Goal: Task Accomplishment & Management: Complete application form

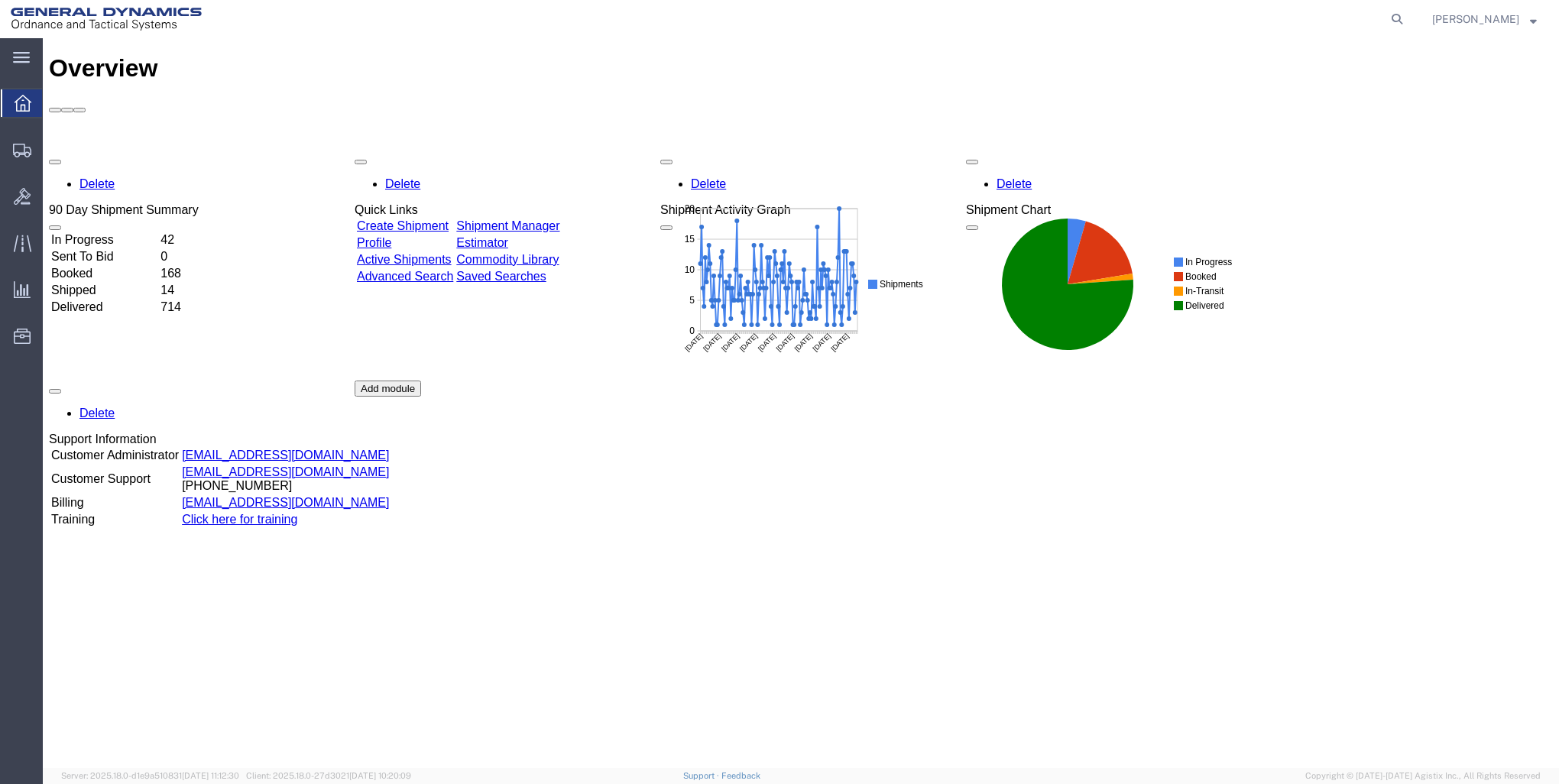
click at [443, 219] on link "Create Shipment" at bounding box center [402, 225] width 92 height 13
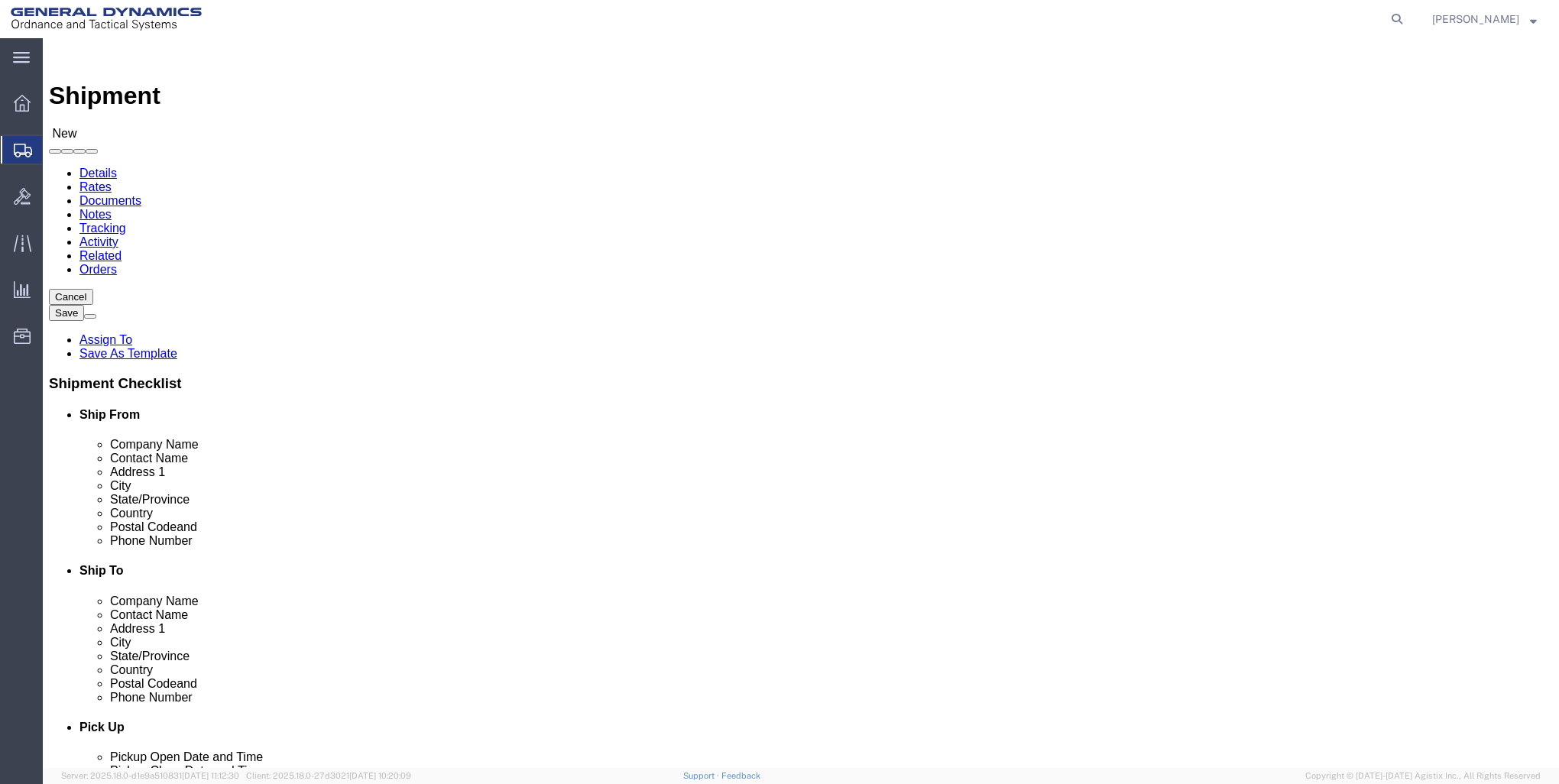
click input "text"
type input "VACU BRAZE"
click input "text"
type input "SHIPPING"
click div "Location Select Select My Profile Location GD-OTS [GEOGRAPHIC_DATA] (Commerce) …"
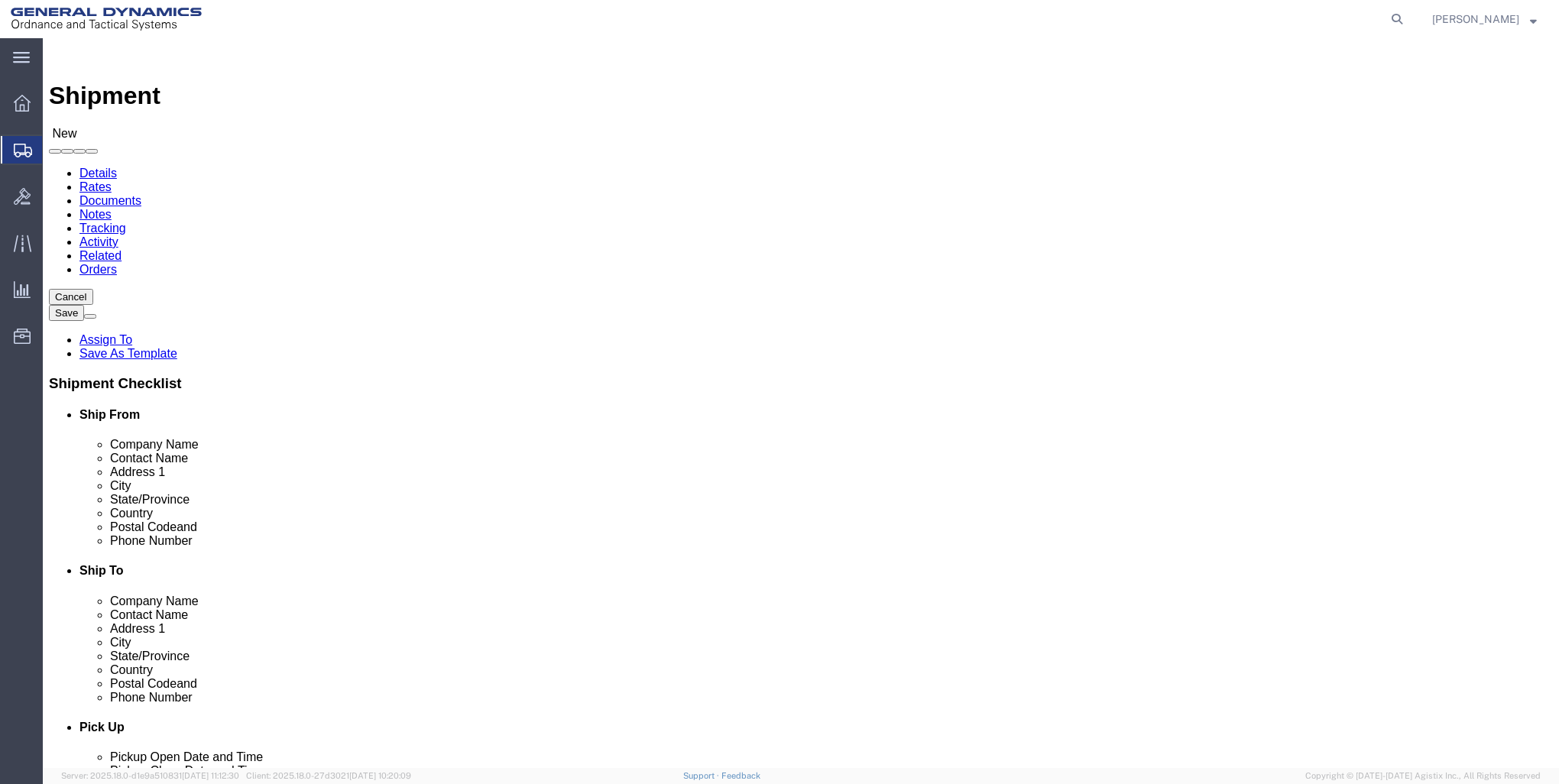
click input "text"
type input "[STREET_ADDRESS]"
click input "text"
type input "QUAKERTOWN"
click label "City"
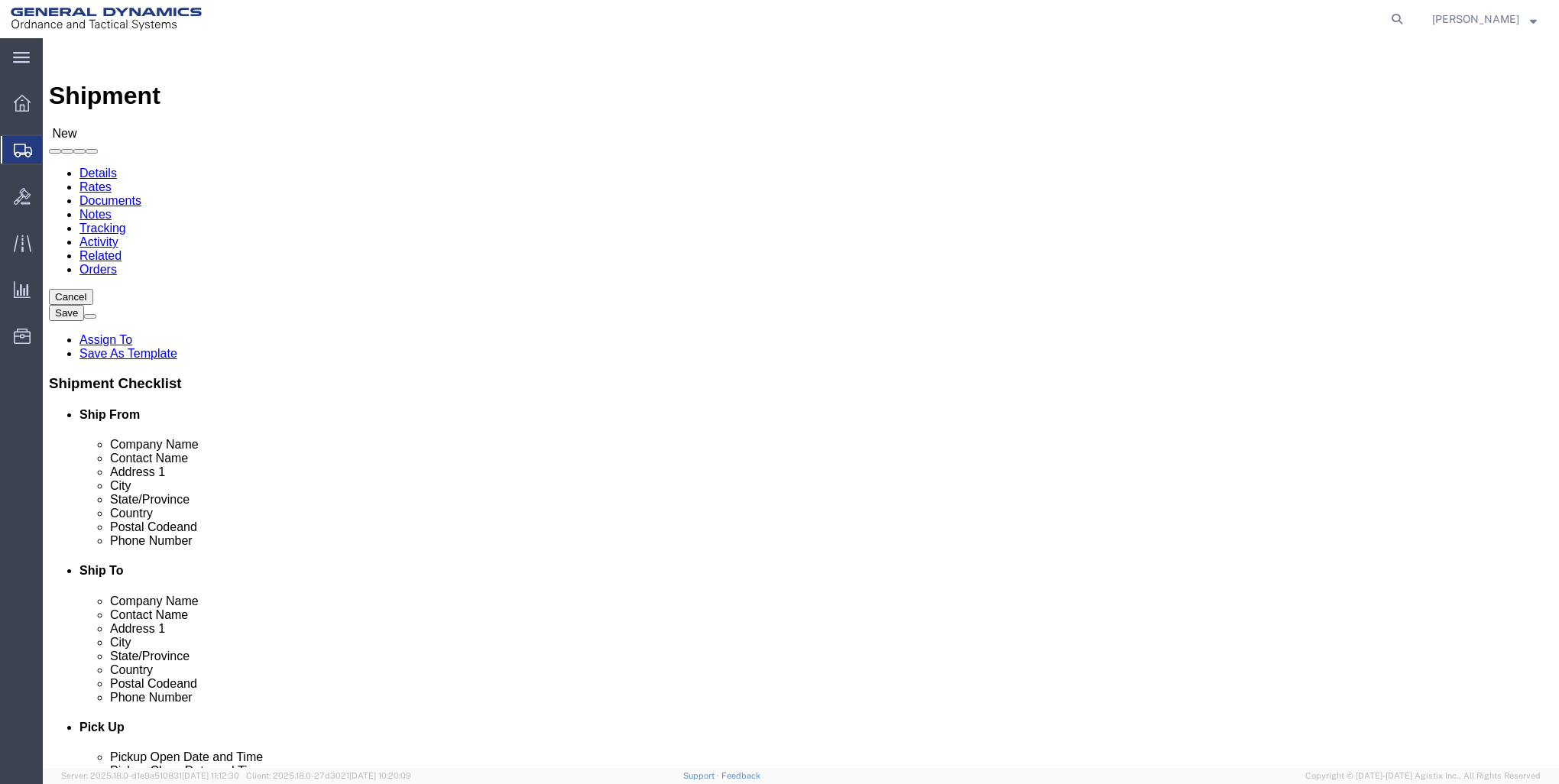
scroll to position [537, 0]
select select "PA"
click input "text"
type input "18951"
click input "text"
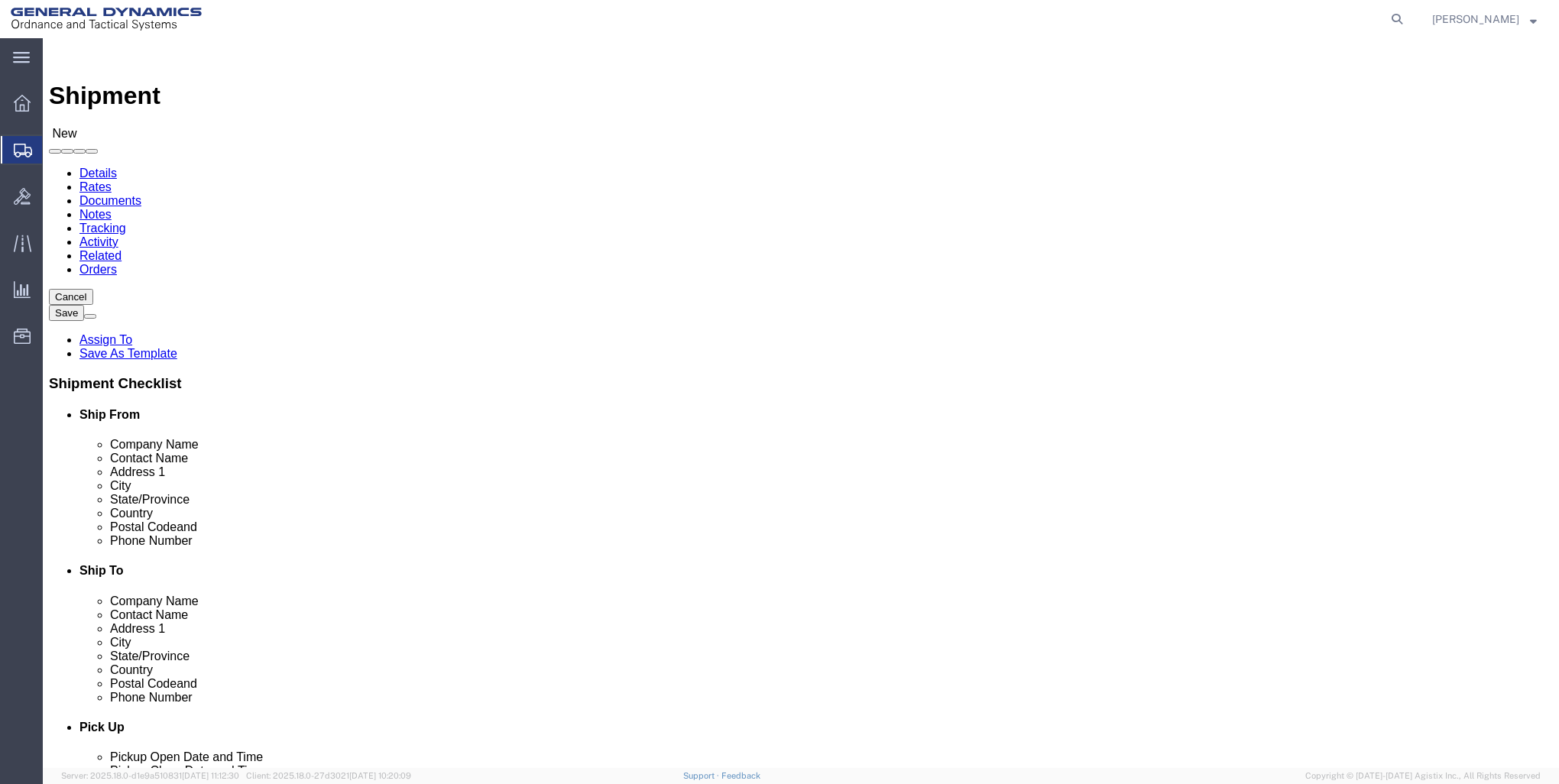
type input "[PHONE_NUMBER]"
click input "text"
click p "- GD-OTS Red Lion - ([PERSON_NAME]) [STREET_ADDRESS] , 12:00 AM - 12:00 AM"
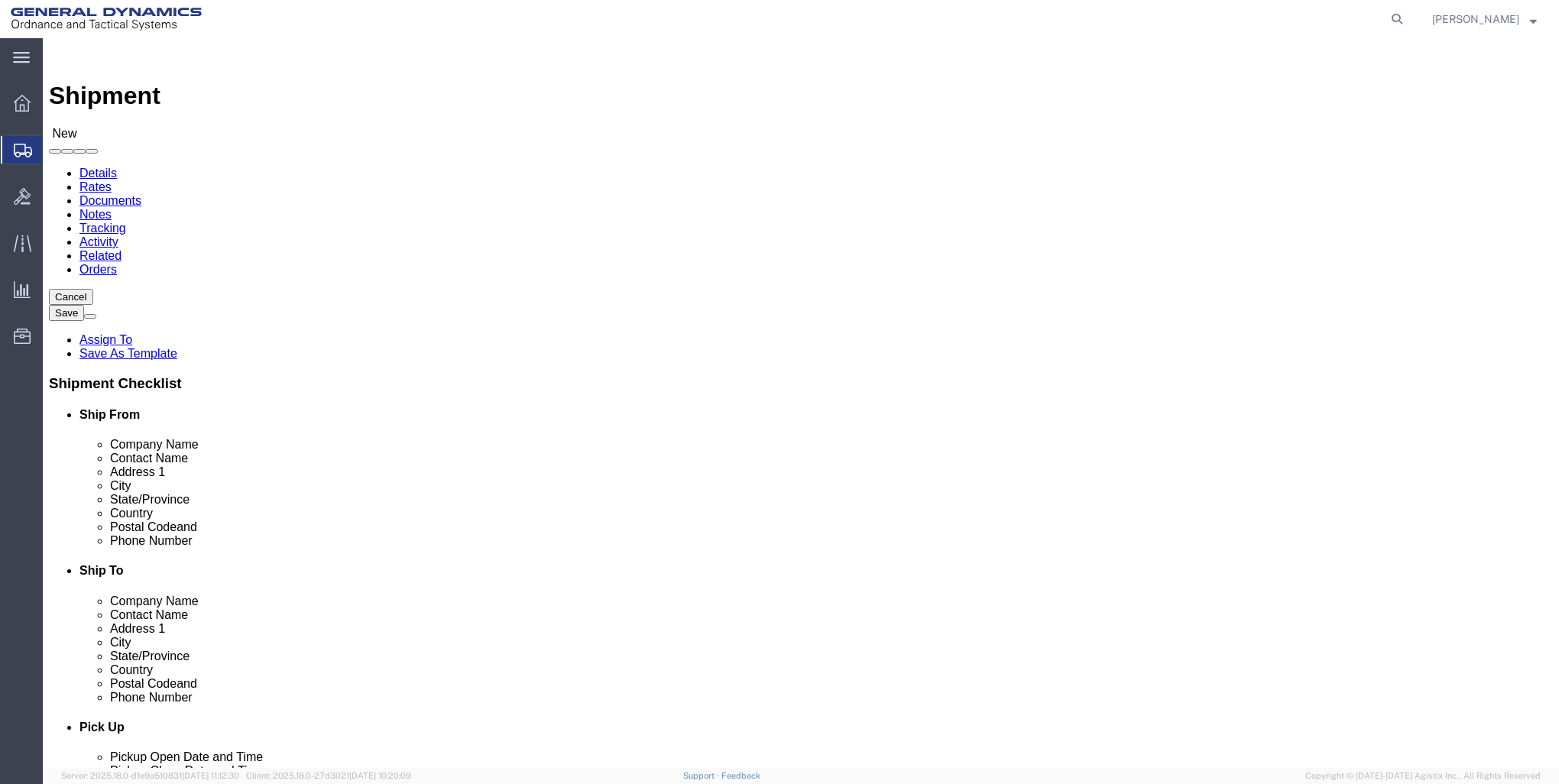
type input "GD-OTS Red Lion"
type input "[PERSON_NAME]"
type input "[STREET_ADDRESS]"
type input "RED LION"
type input "17356"
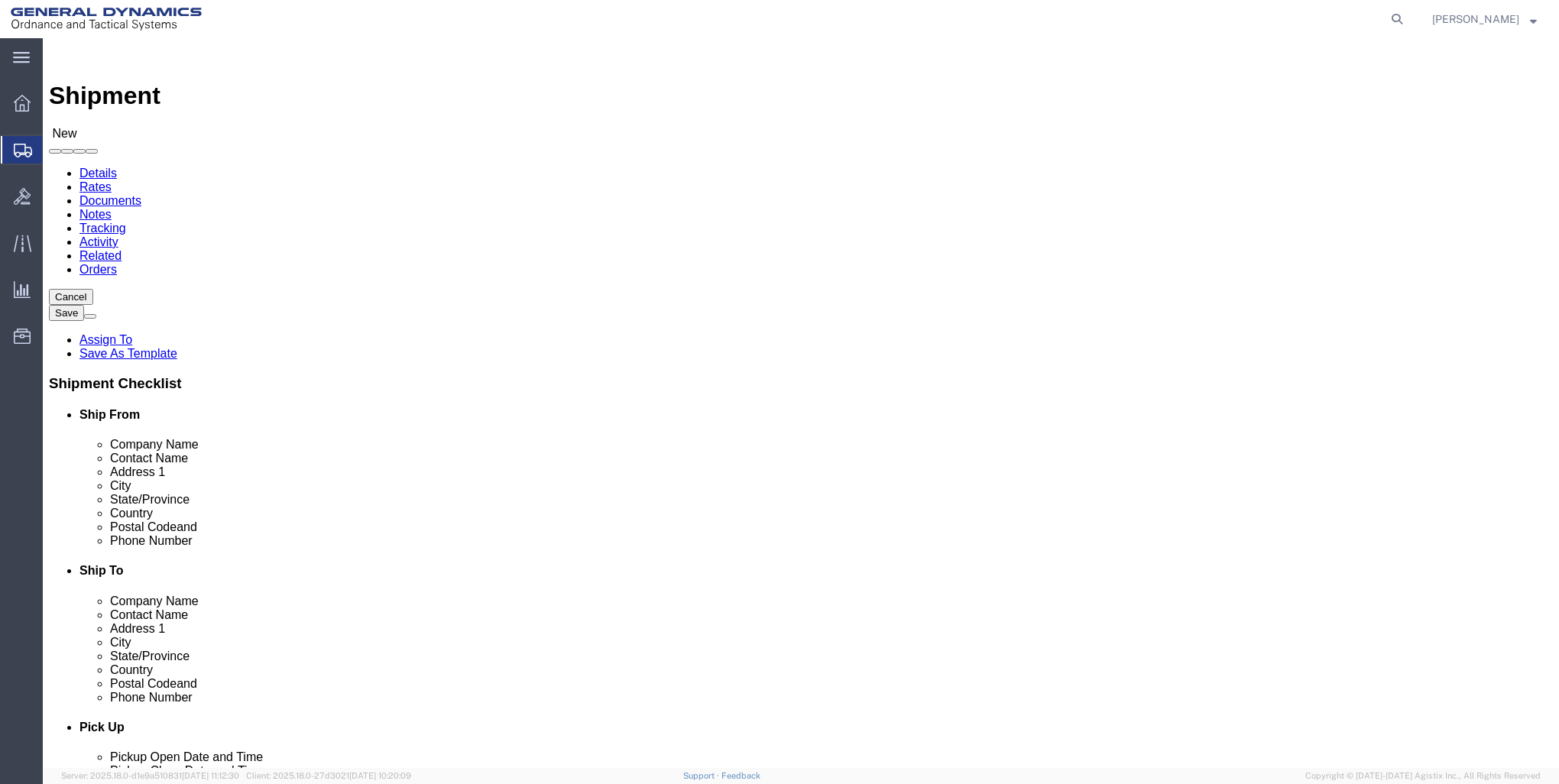
type input "[PHONE_NUMBER]"
type input "[PERSON_NAME][EMAIL_ADDRESS][PERSON_NAME][DOMAIN_NAME]"
checkbox input "true"
select select "PA"
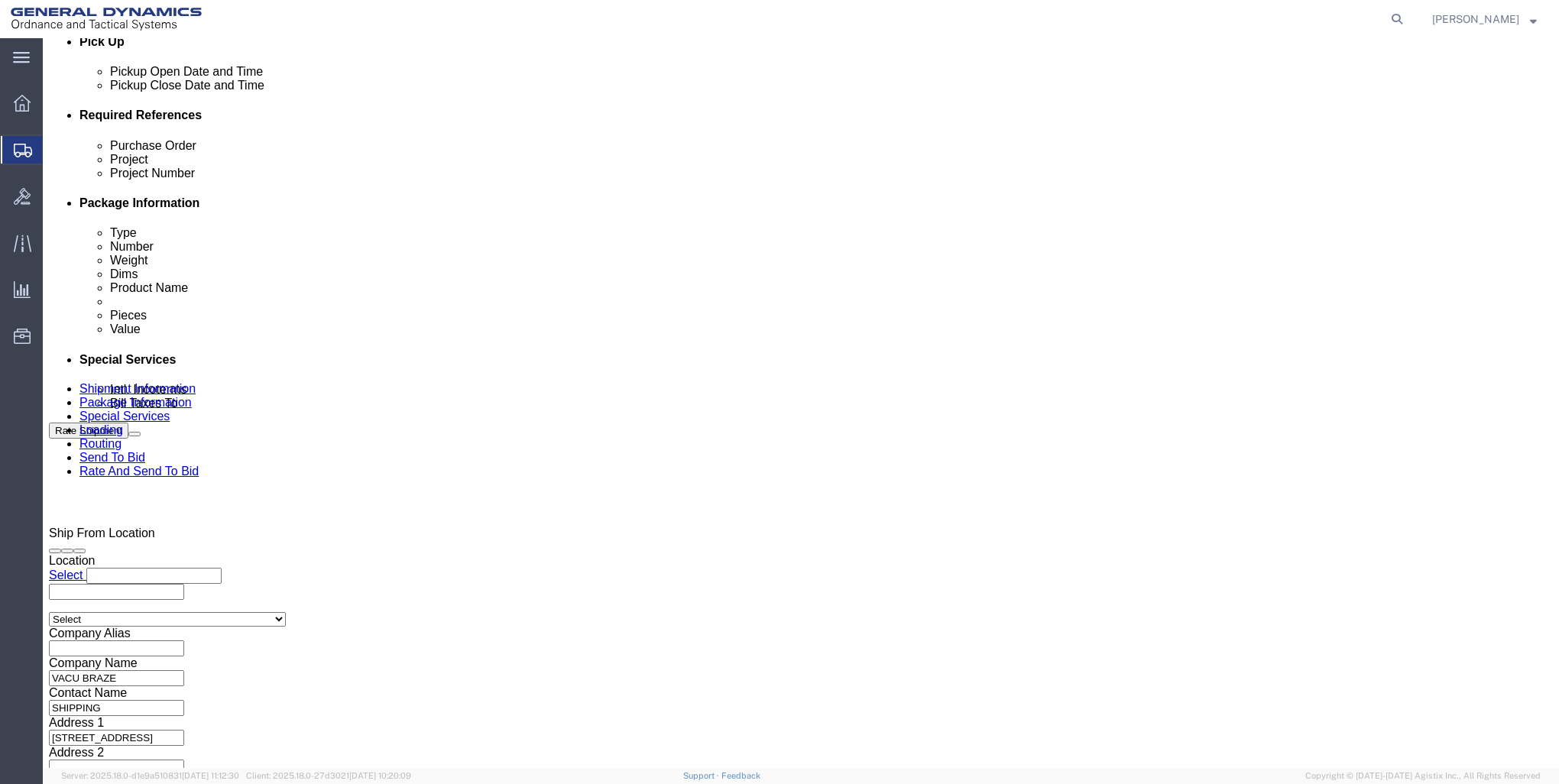
scroll to position [688, 0]
type input "GD-OTS Red Lion"
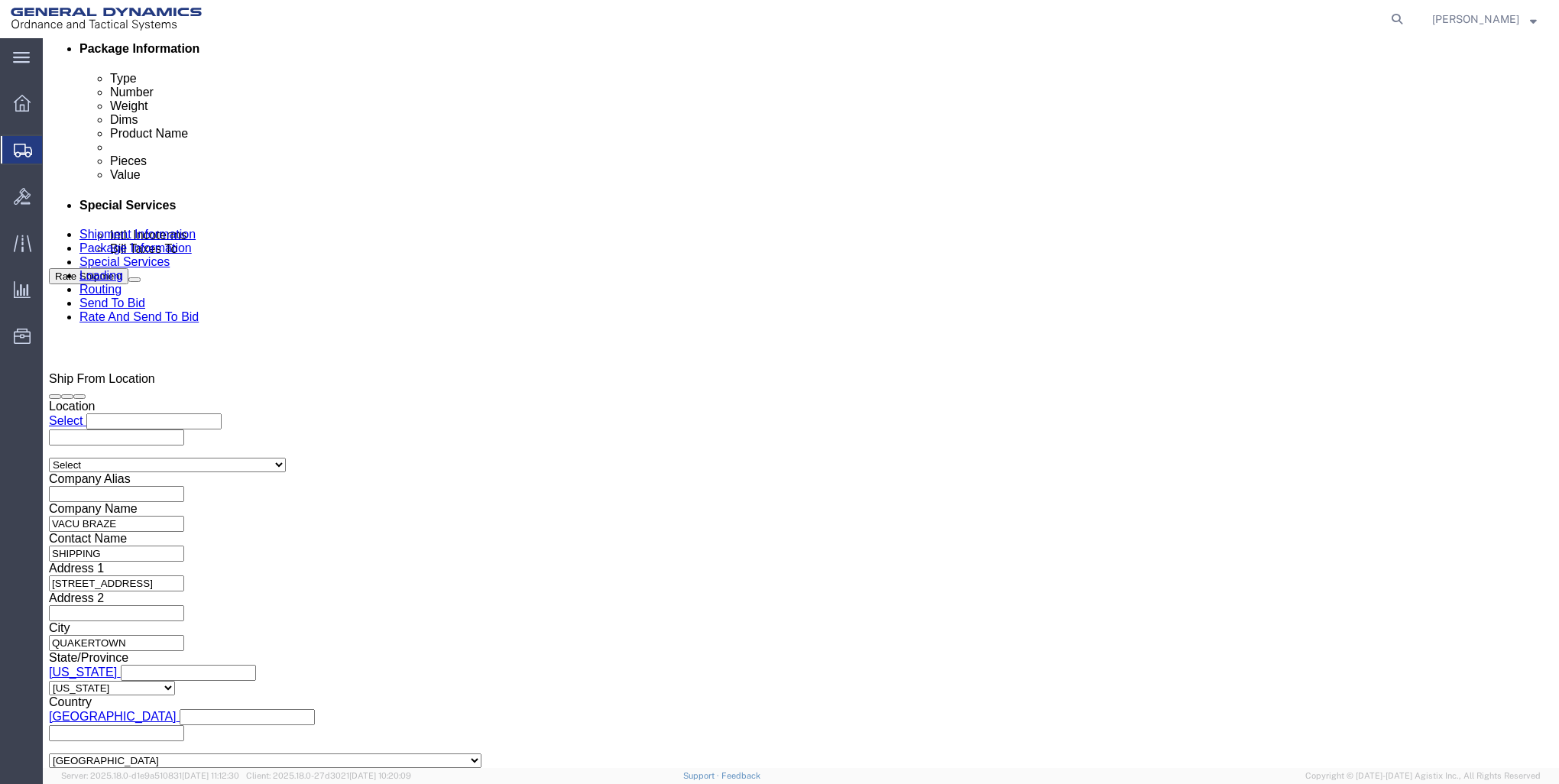
scroll to position [840, 0]
click input "text"
type input "114900"
click input "text"
type input "501042"
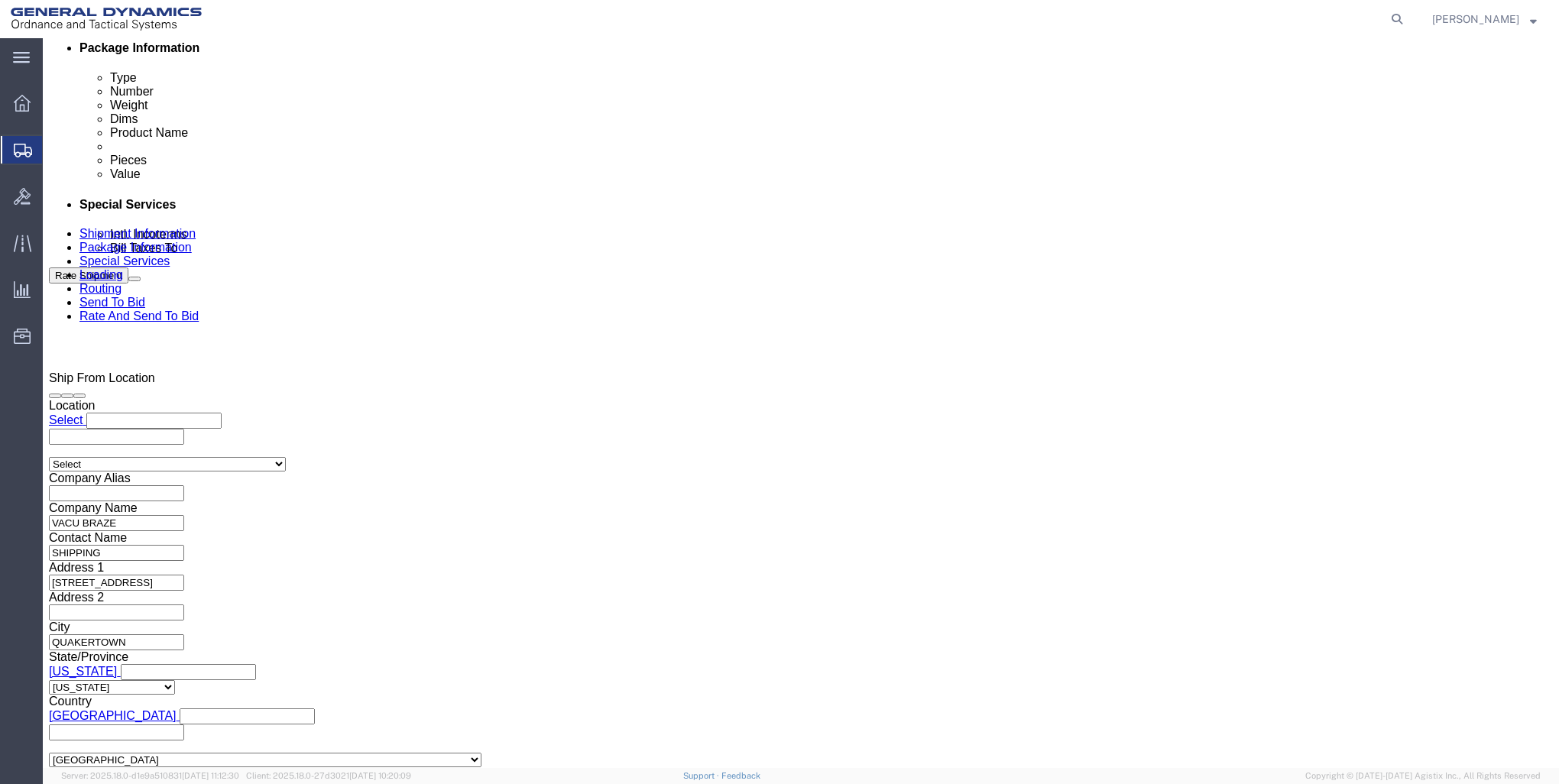
click input "text"
type input "c"
type input "501042"
click input "501042"
type input "5"
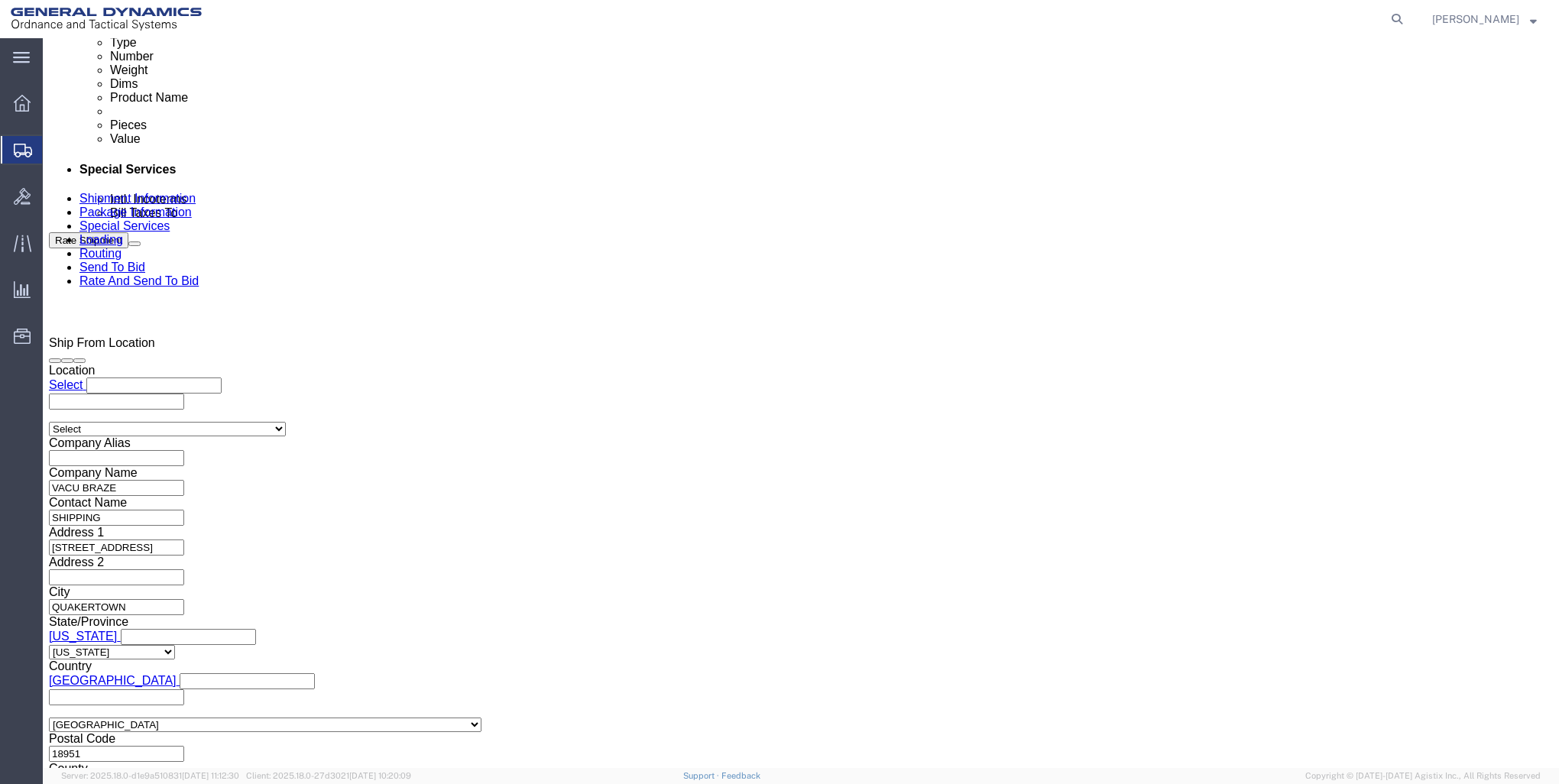
scroll to position [901, 0]
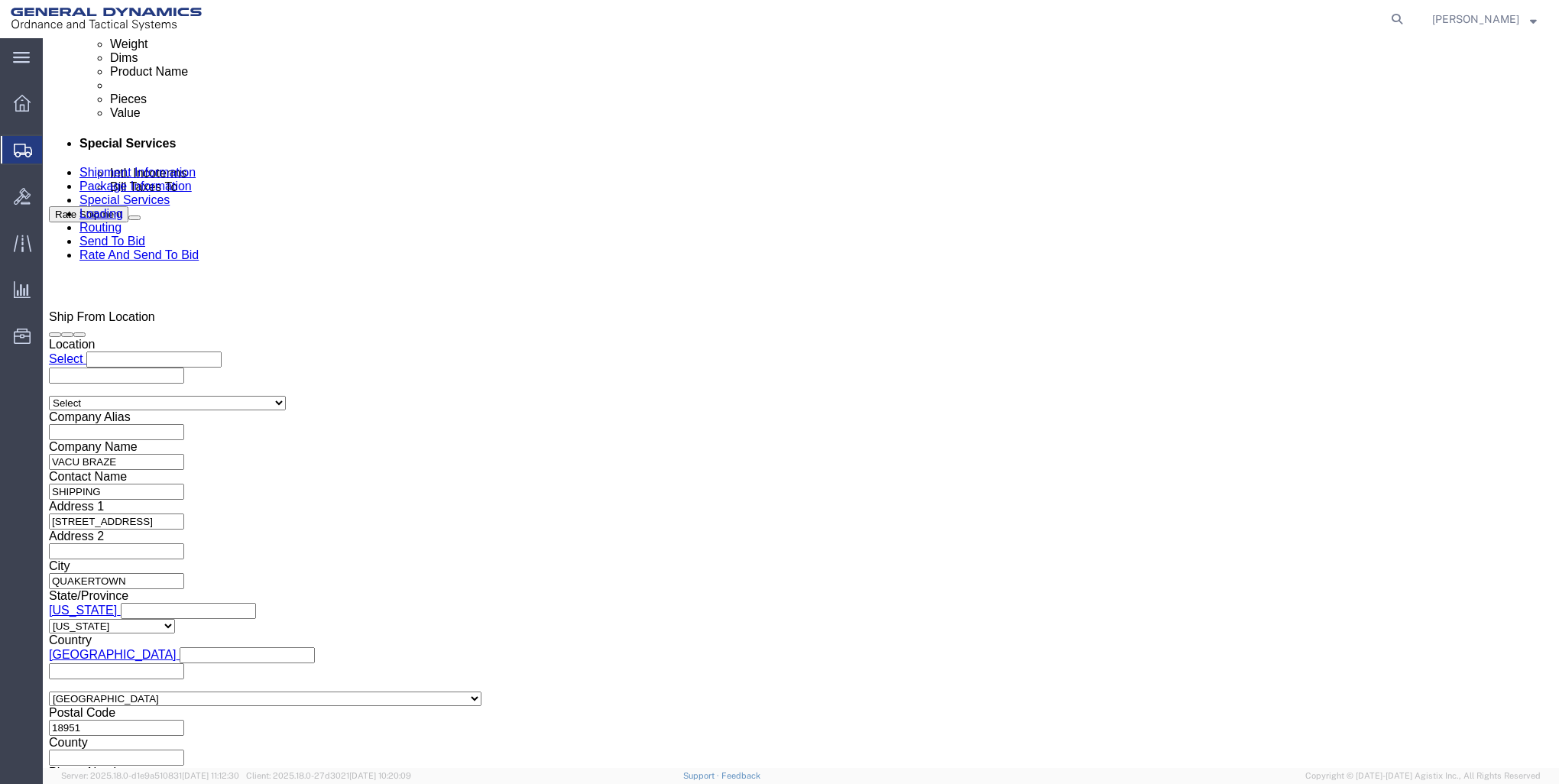
type input "CP Project 30100337"
click button "Continue"
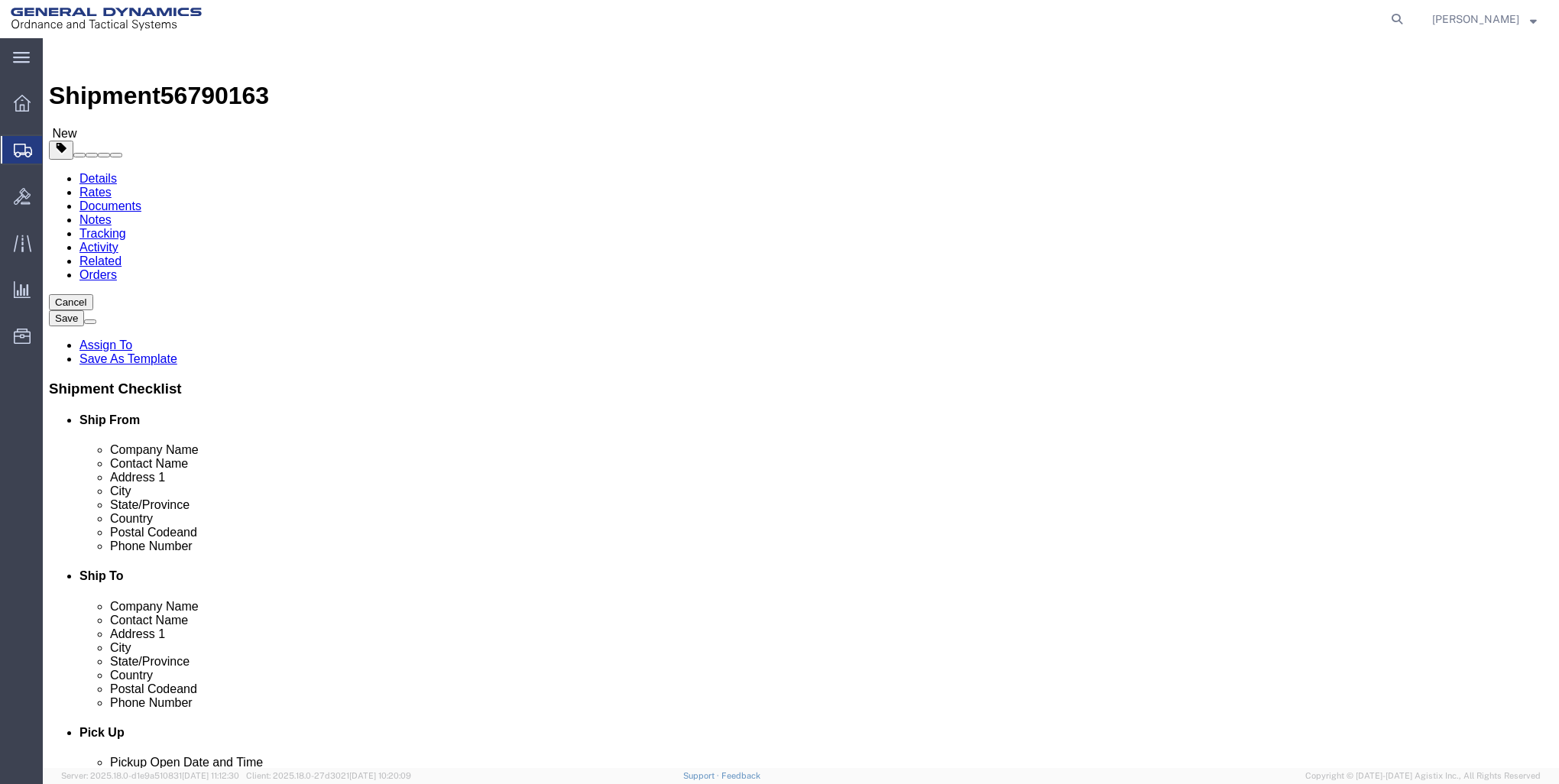
click select "Select Bale(s) Basket(s) Bolt(s) Bottle(s) Buckets Bulk Bundle(s) Can(s) Cardbo…"
select select "PSNS"
click select "Select Bale(s) Basket(s) Bolt(s) Bottle(s) Buckets Bulk Bundle(s) Can(s) Cardbo…"
click input "text"
type input "40"
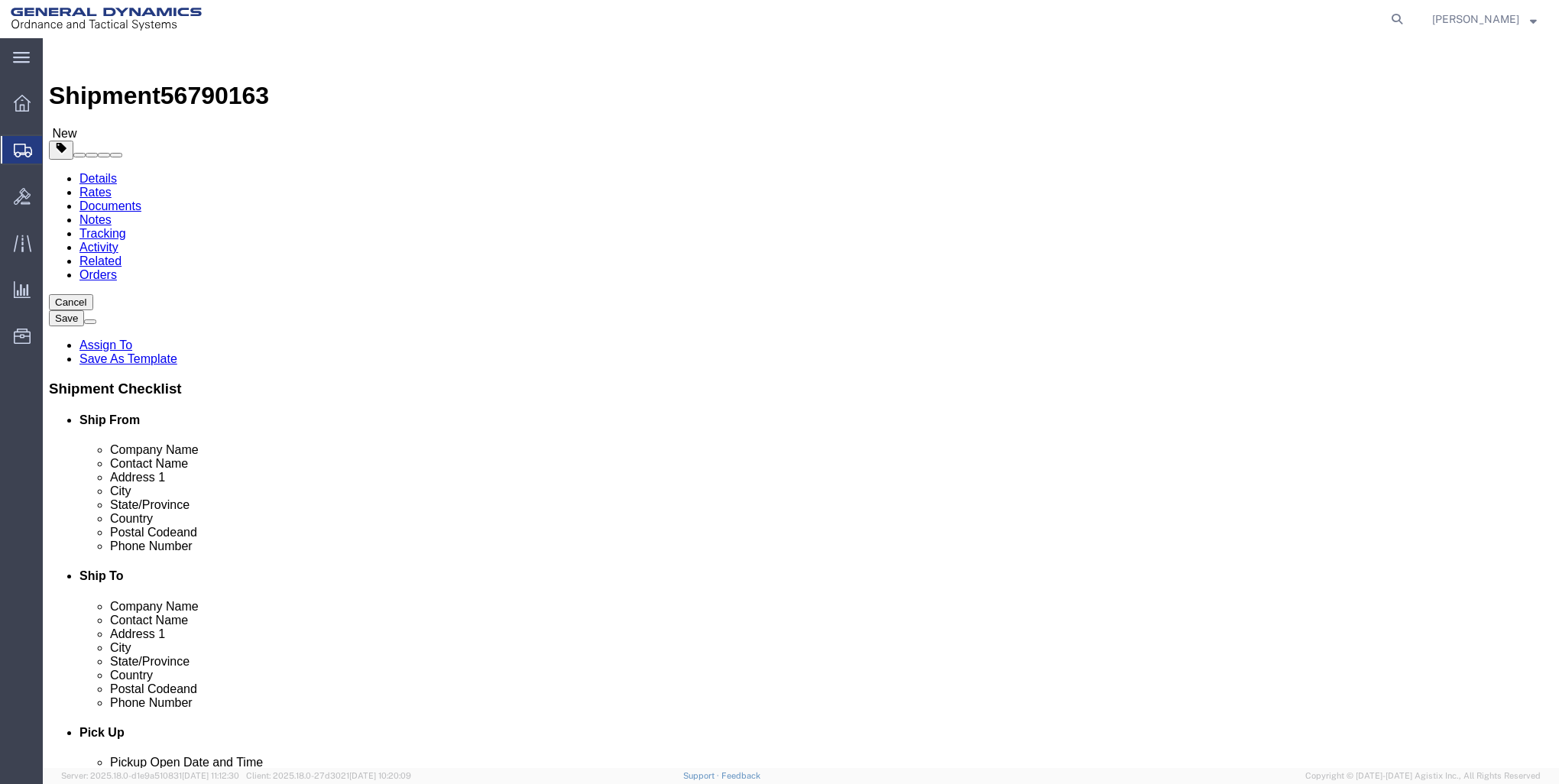
type input "42"
type input "12"
click input "0.00"
type input "0"
type input "632"
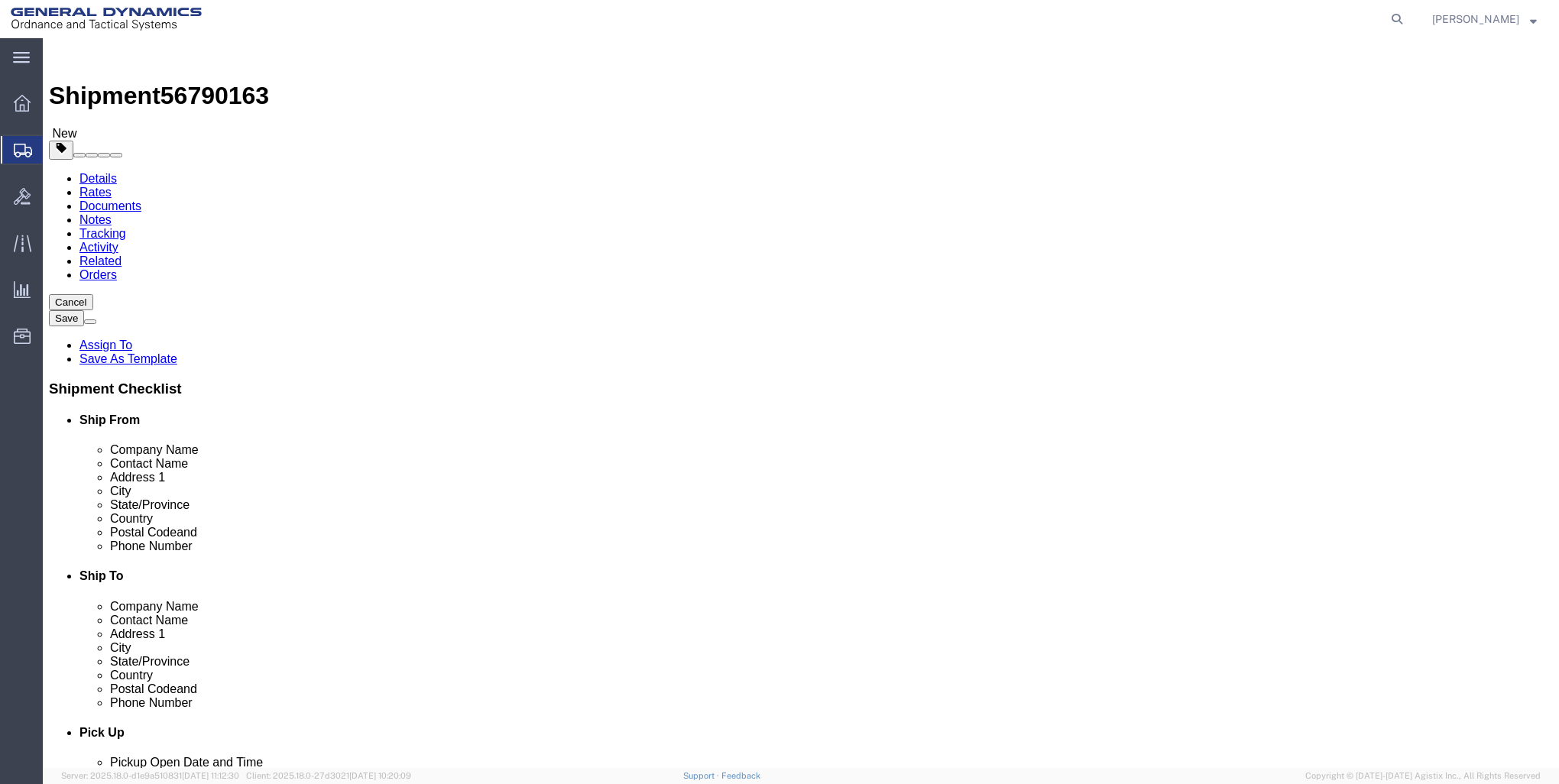
click link "Add Content"
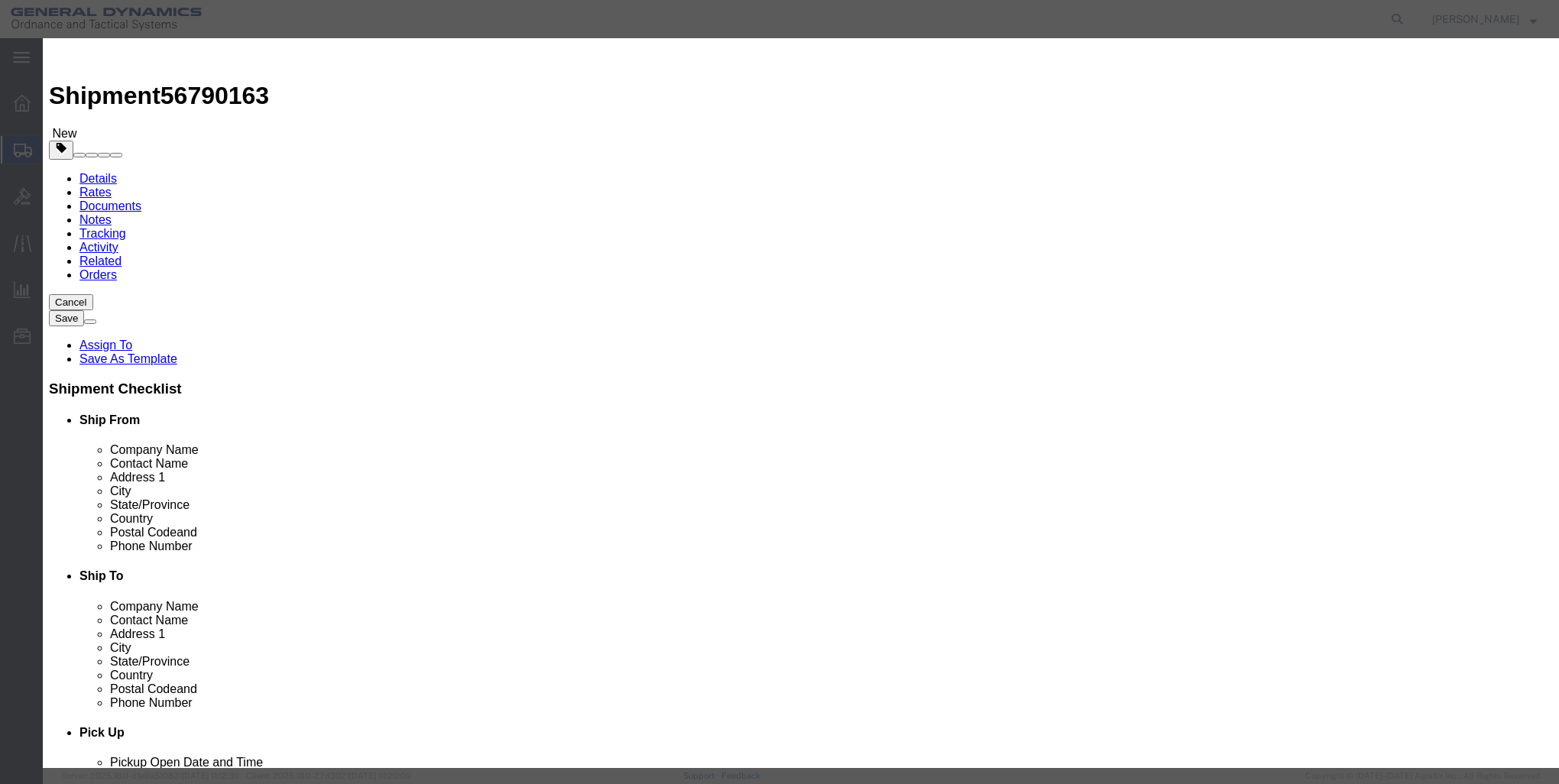
click input "text"
type input "d"
type input "DIES"
click div "Pieces 0 Select Bag Barrels 100Board Feet Bottle Box Blister Pack Carats Can Ca…"
click input "0"
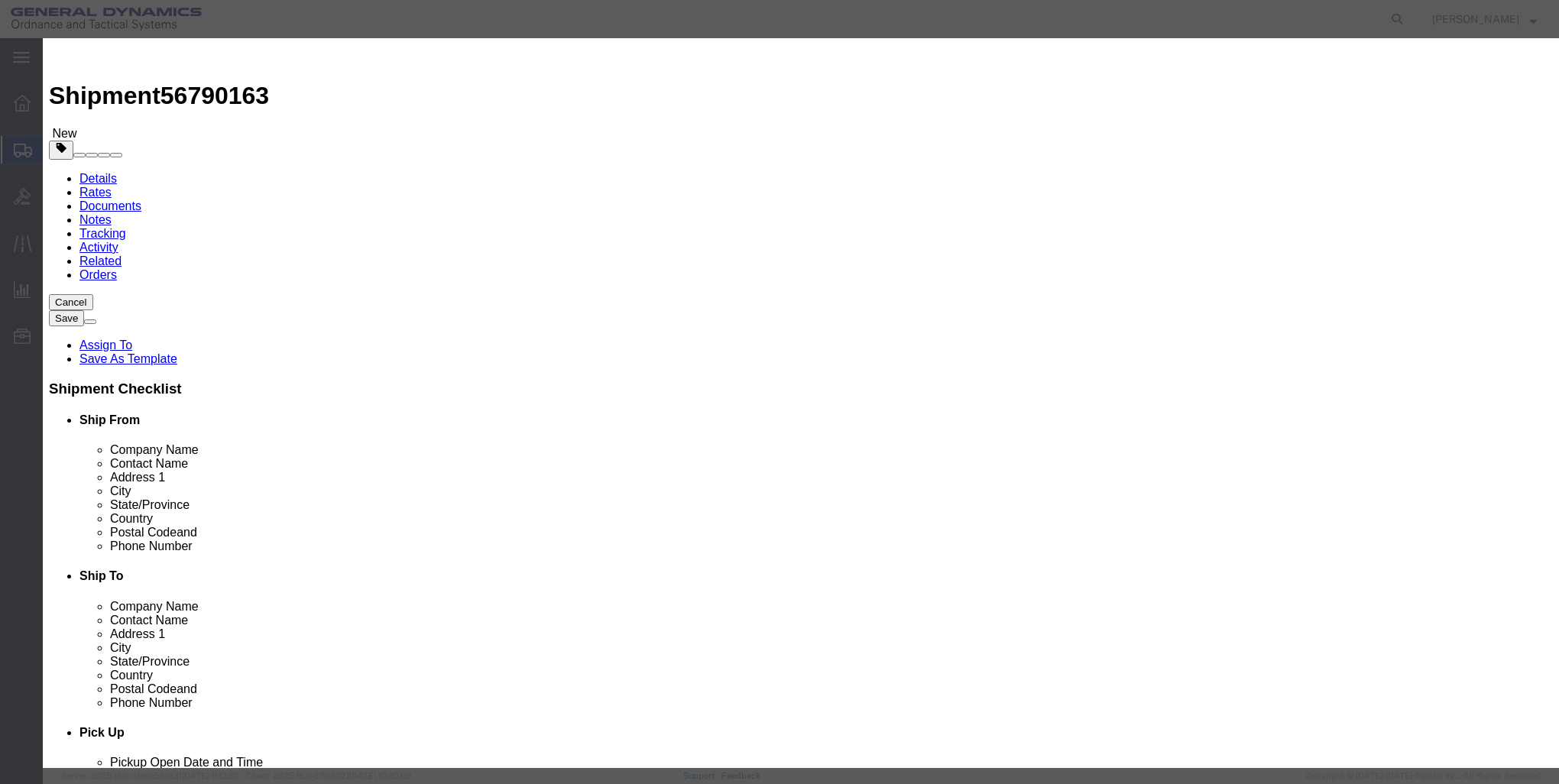
type input "11"
click input "text"
type input "1"
click select "Select 50 55 60 65 70 85 92.5 100 125 175 250 300 400"
select select "85"
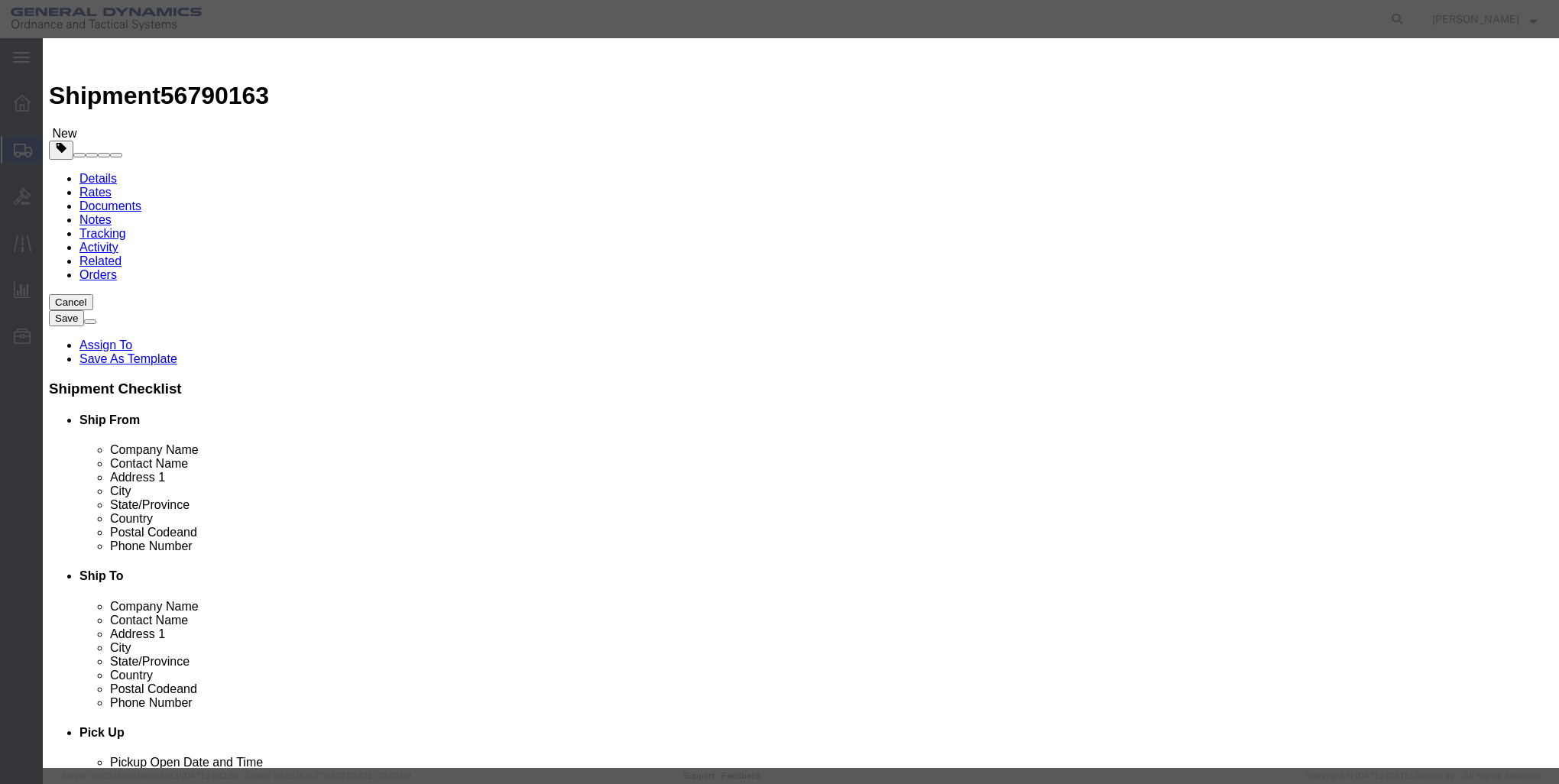
click select "Select 50 55 60 65 70 85 92.5 100 125 175 250 300 400"
click button "Save & Close"
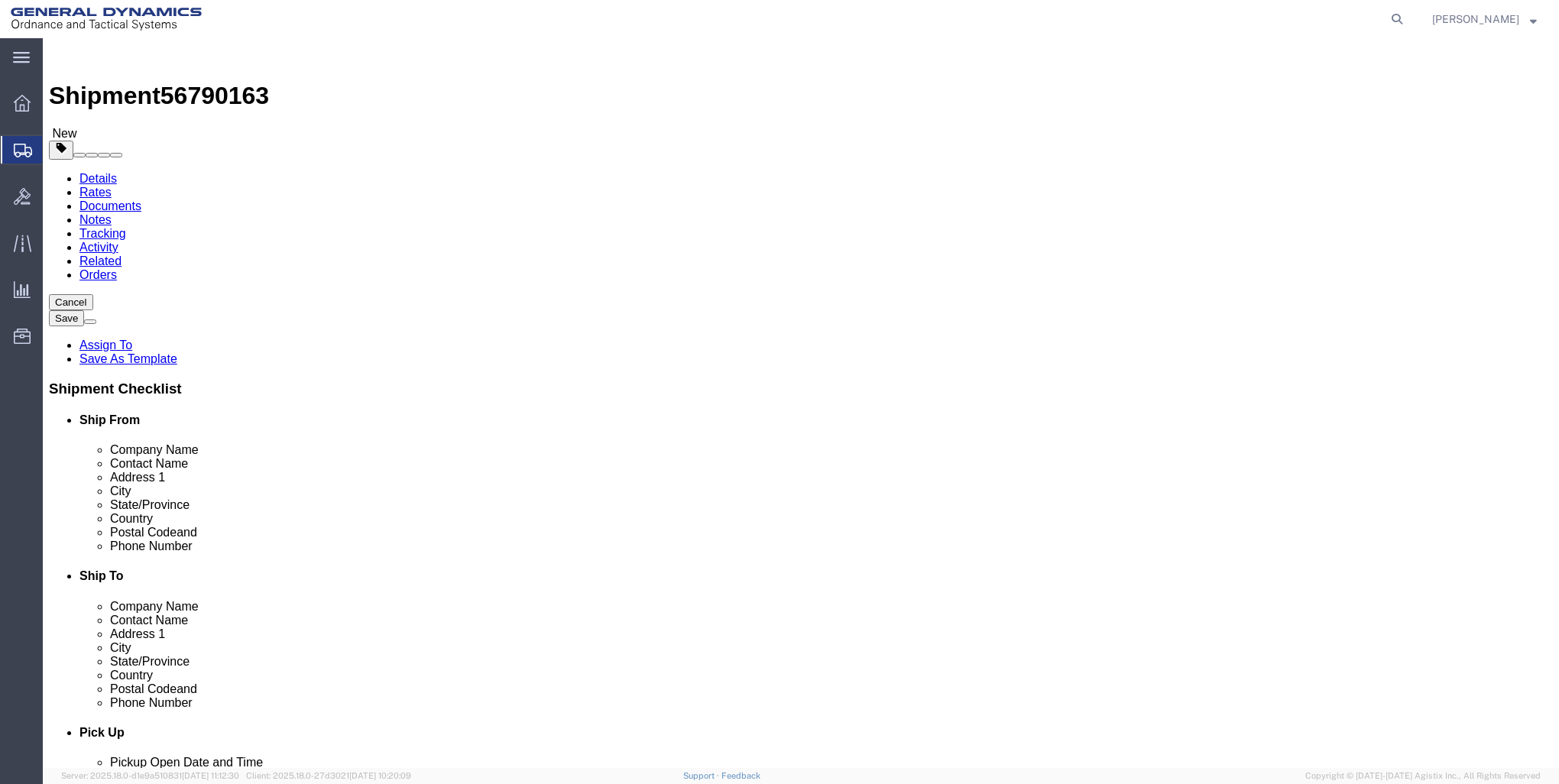
click button "Rate Shipment"
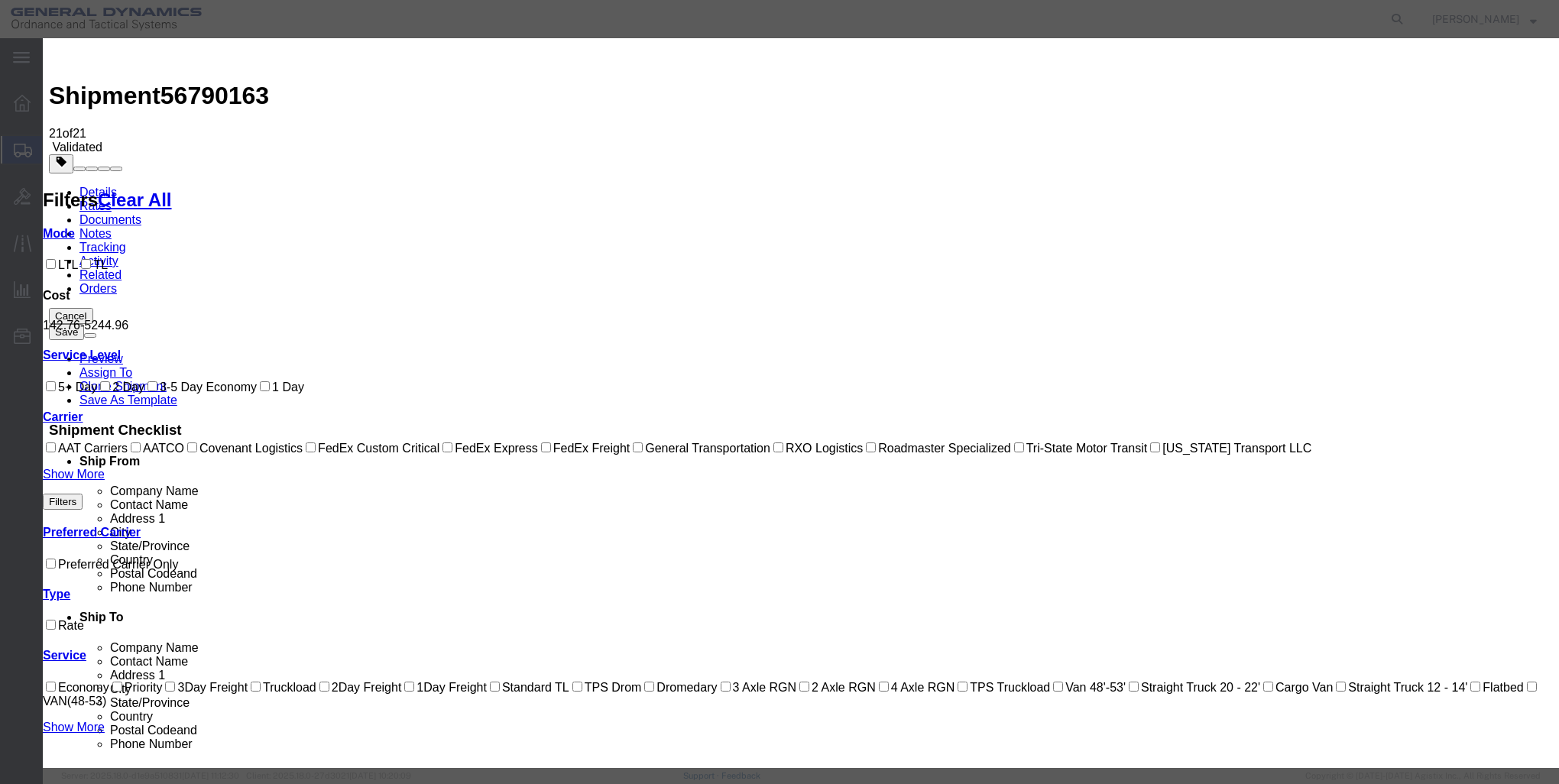
select select "7817"
select select "17706"
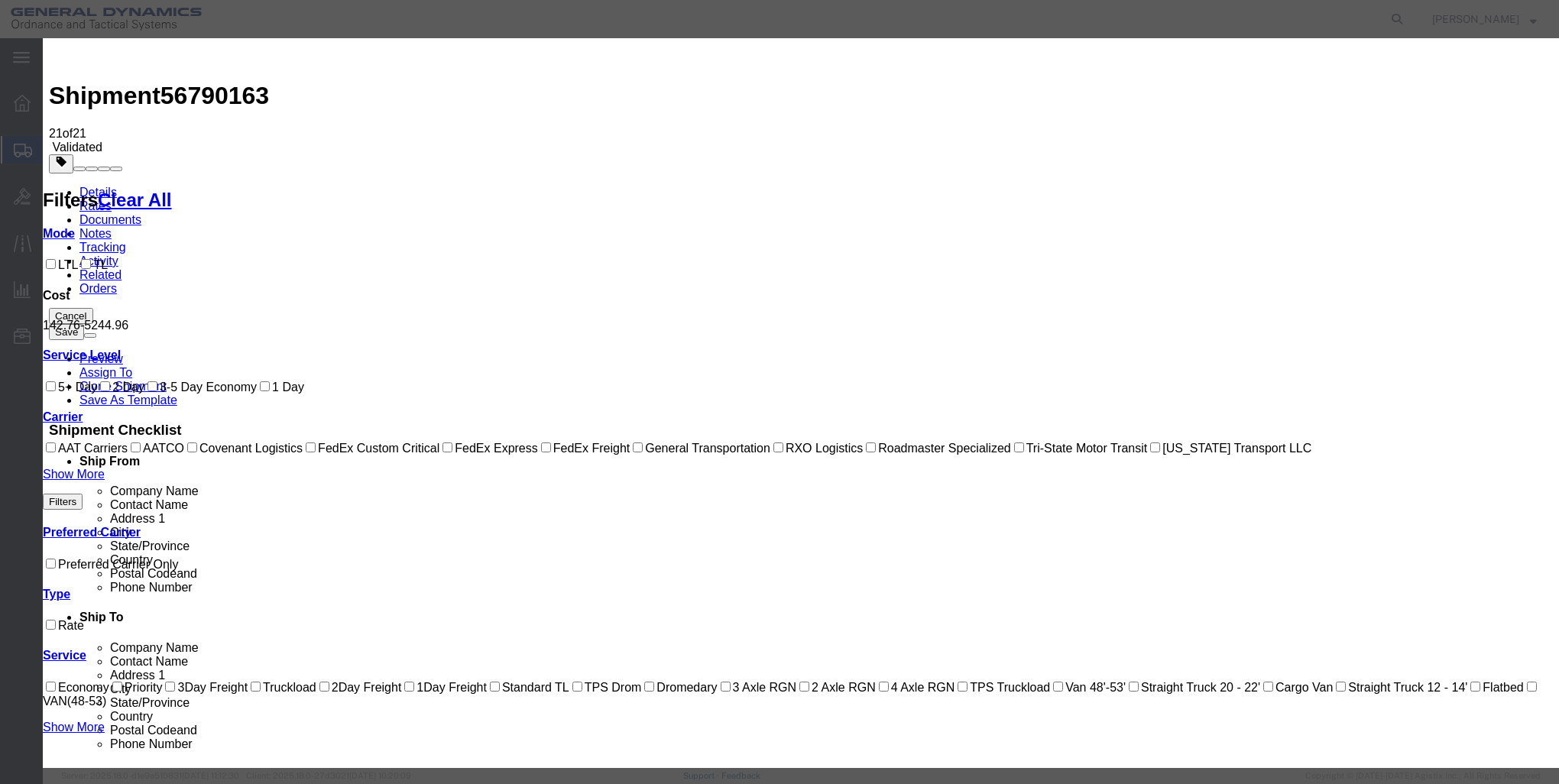
type input "VACU BRAZE"
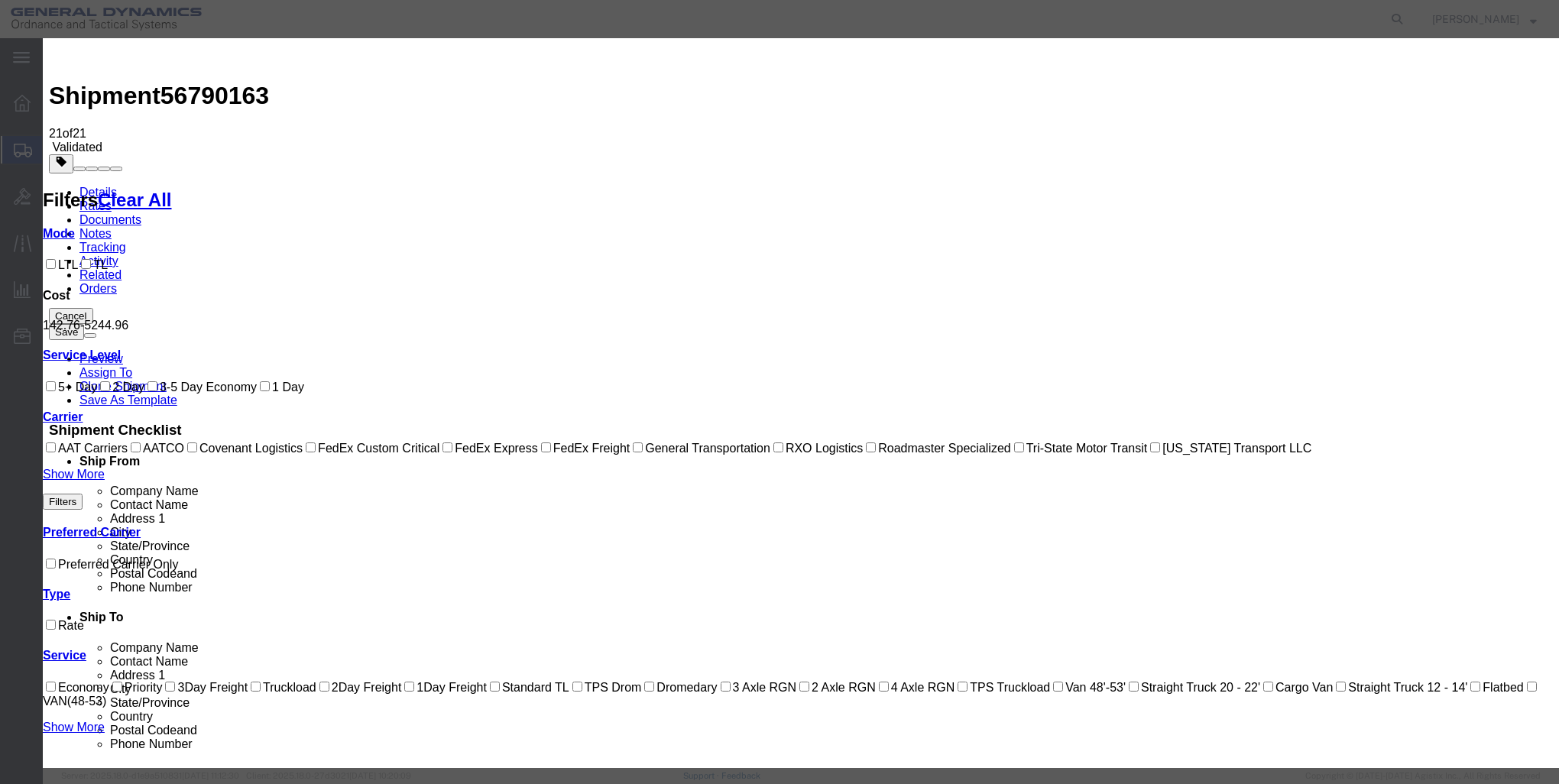
type input "[PERSON_NAME]"
type input "$1360"
type input "7172448256"
type input "0.00"
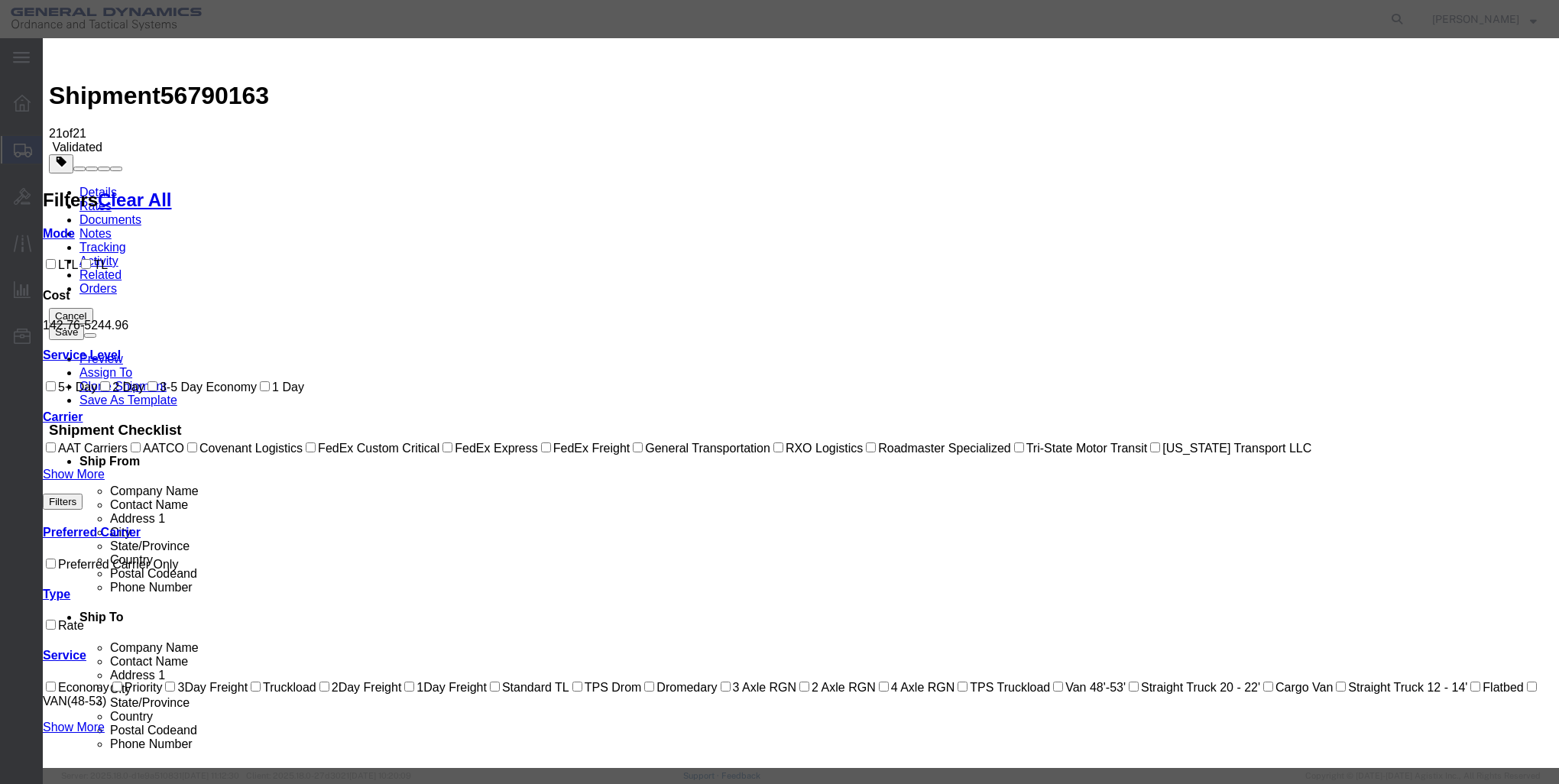
type input "$"
type input "500"
type input "500.00"
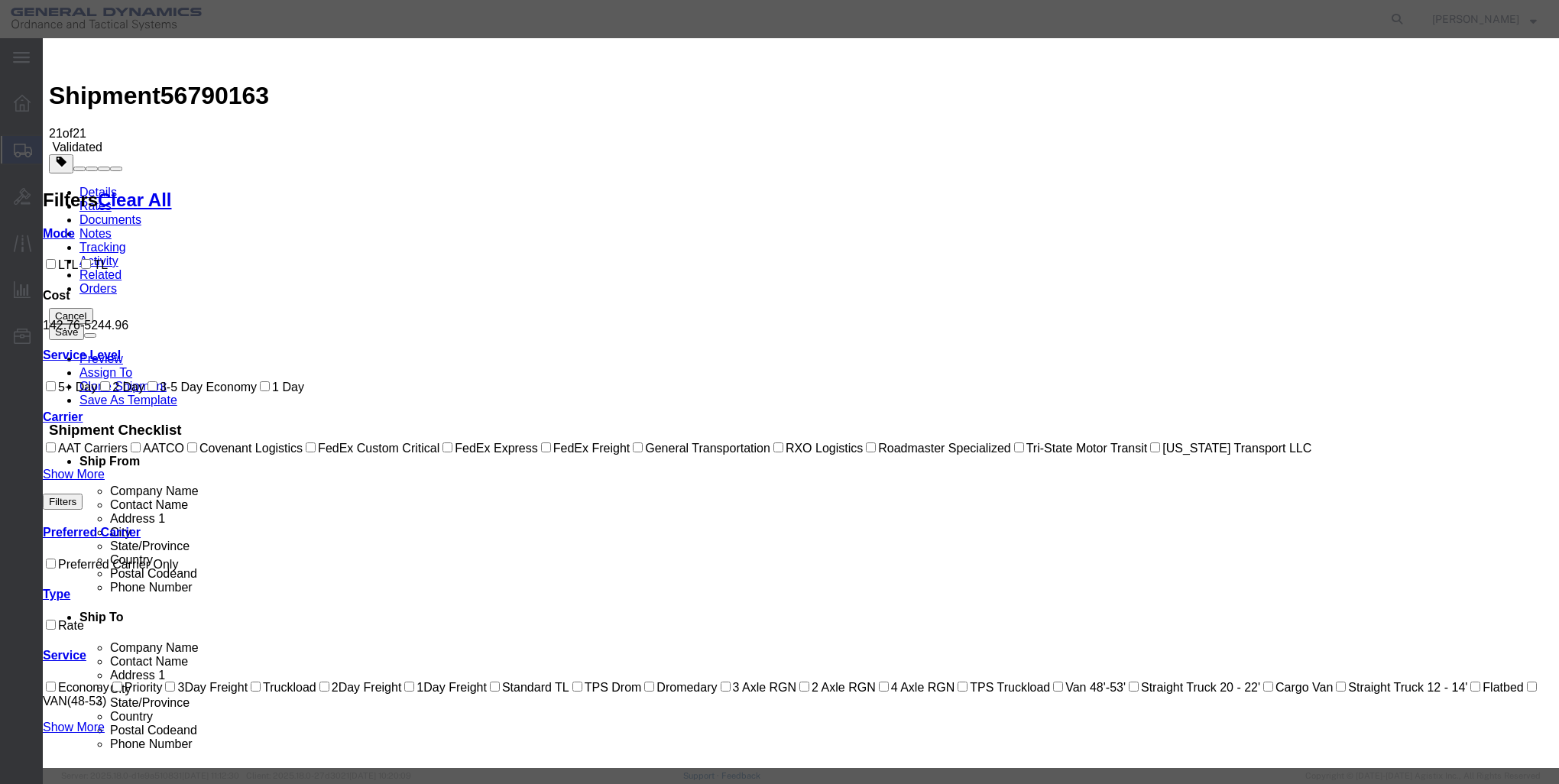
type input "V"
type input "QUAKERTOWN"
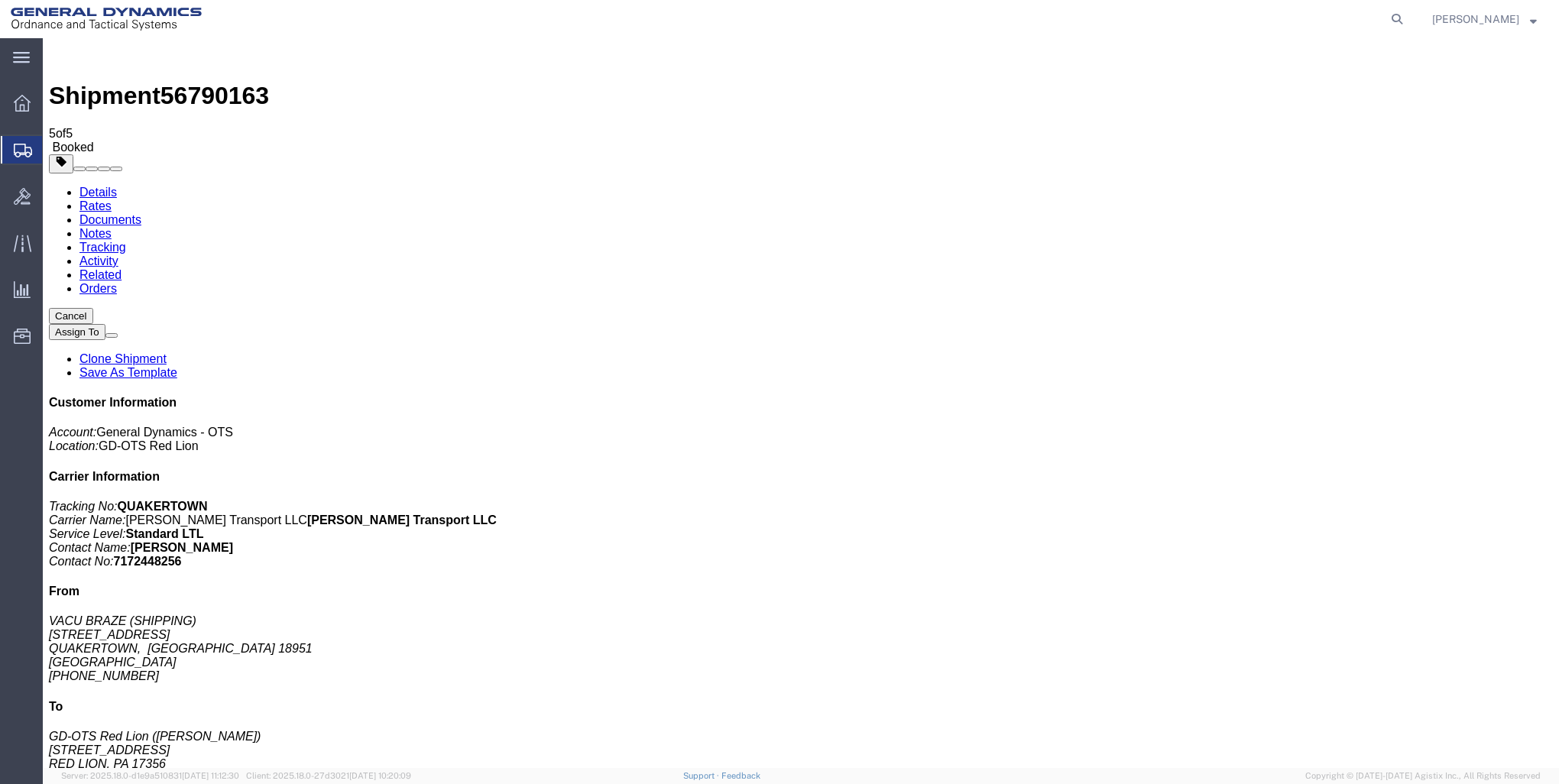
click at [19, 103] on icon at bounding box center [22, 103] width 17 height 17
